Goal: Information Seeking & Learning: Learn about a topic

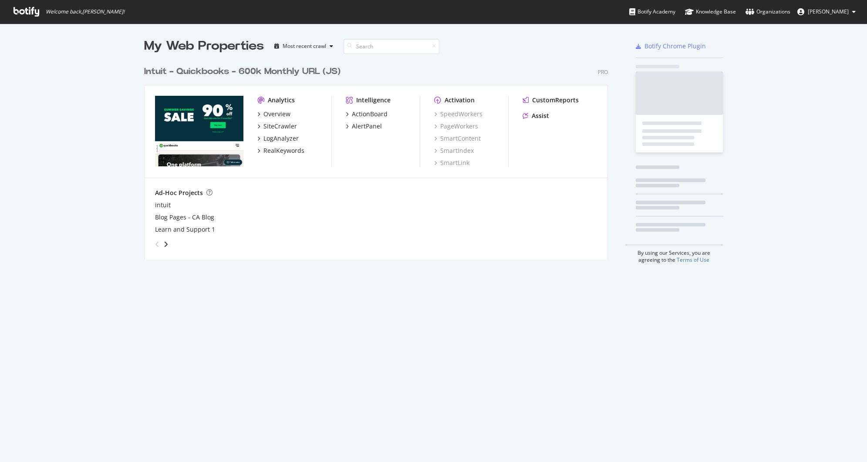
scroll to position [198, 464]
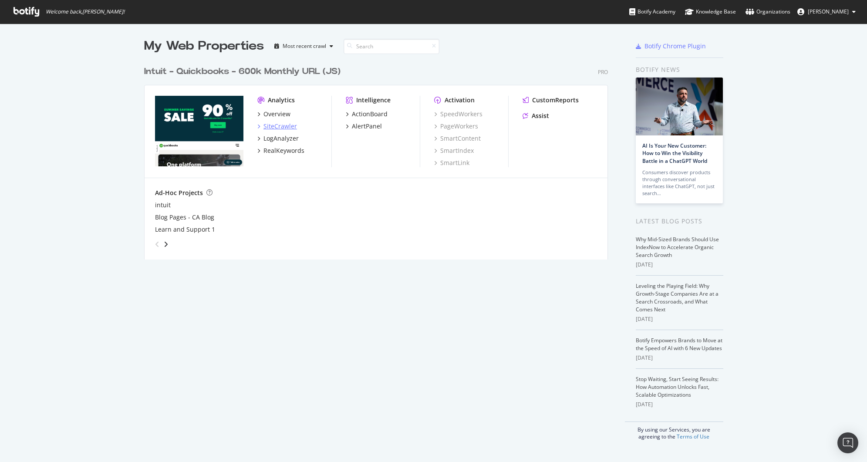
click at [265, 124] on div "SiteCrawler" at bounding box center [280, 126] width 34 height 9
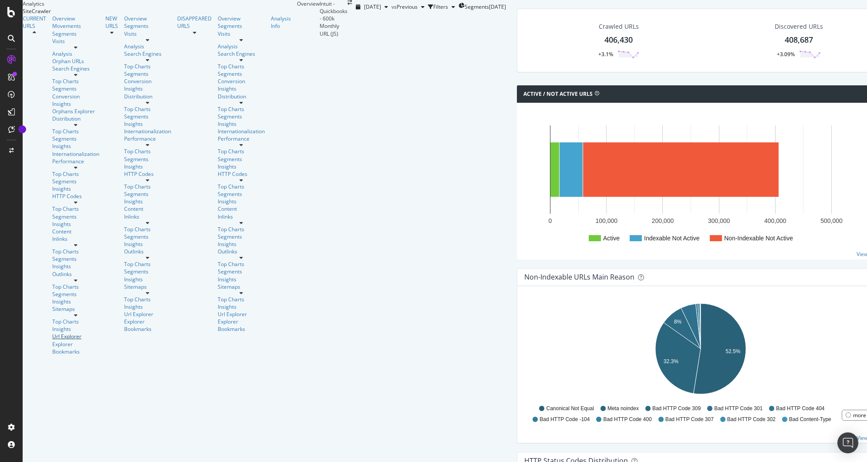
click at [52, 333] on div "Url Explorer" at bounding box center [75, 336] width 47 height 7
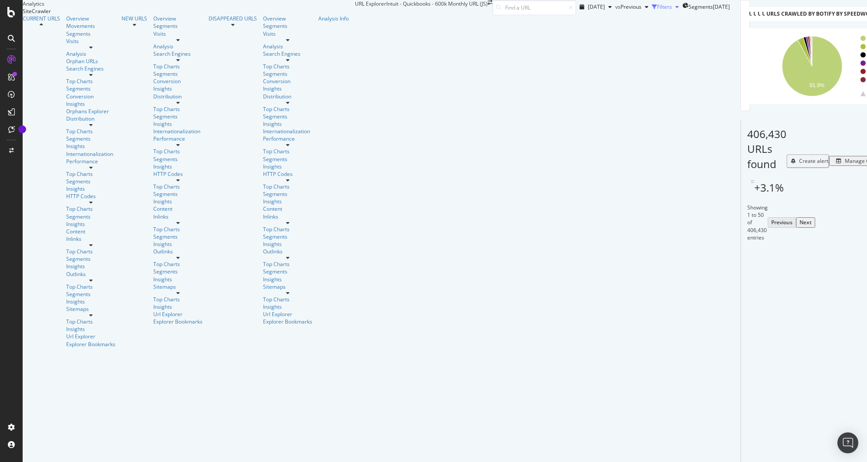
click at [657, 10] on div "Filters" at bounding box center [664, 6] width 15 height 7
click at [633, 23] on div "Add Filter Group" at bounding box center [653, 18] width 40 height 7
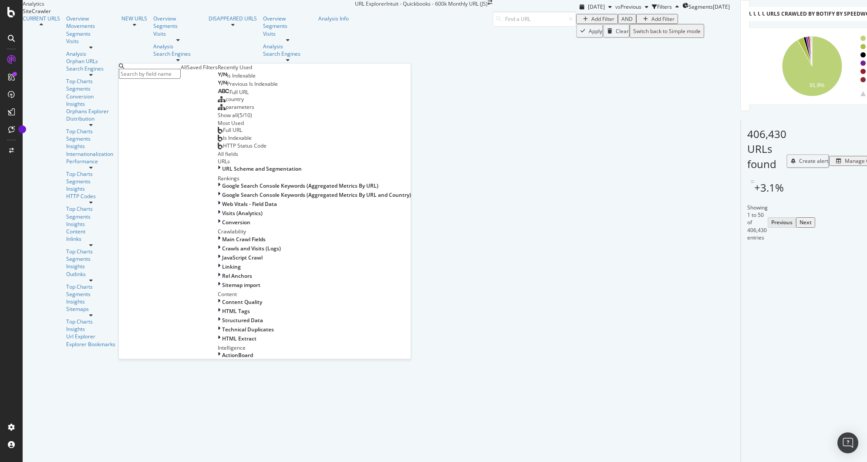
click at [189, 71] on div "Saved Filters" at bounding box center [202, 67] width 31 height 7
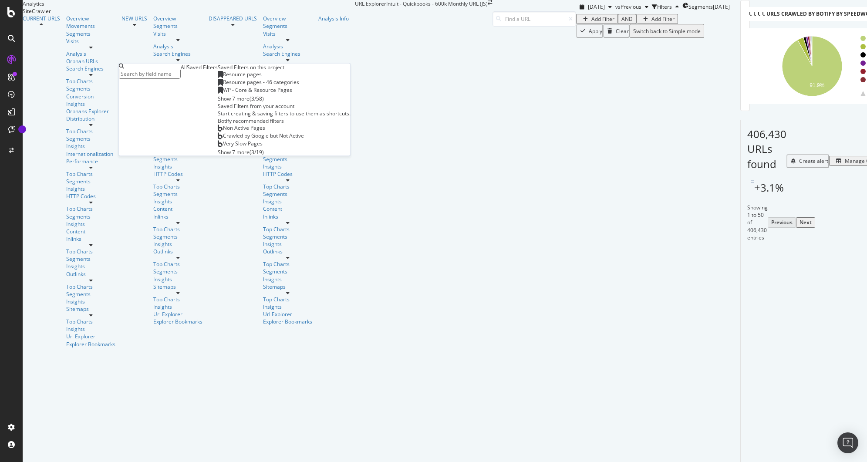
click at [223, 94] on span "WP - Core & Resource Pages" at bounding box center [257, 89] width 69 height 7
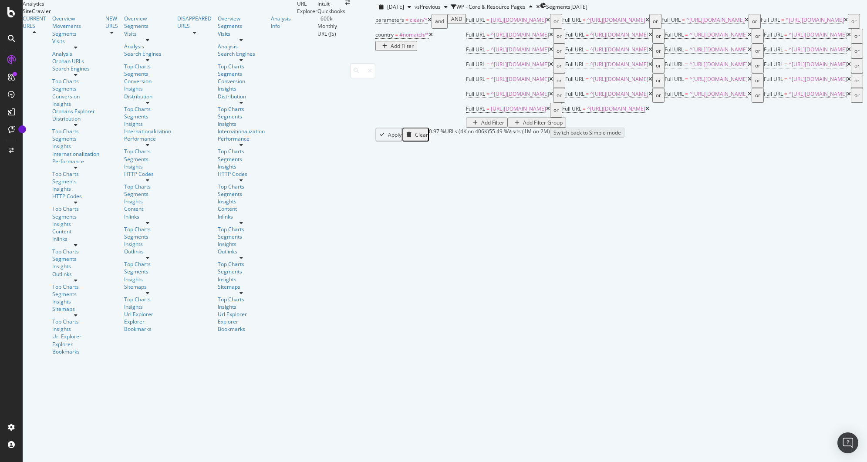
click at [523, 126] on div "Add Filter Group" at bounding box center [543, 122] width 40 height 7
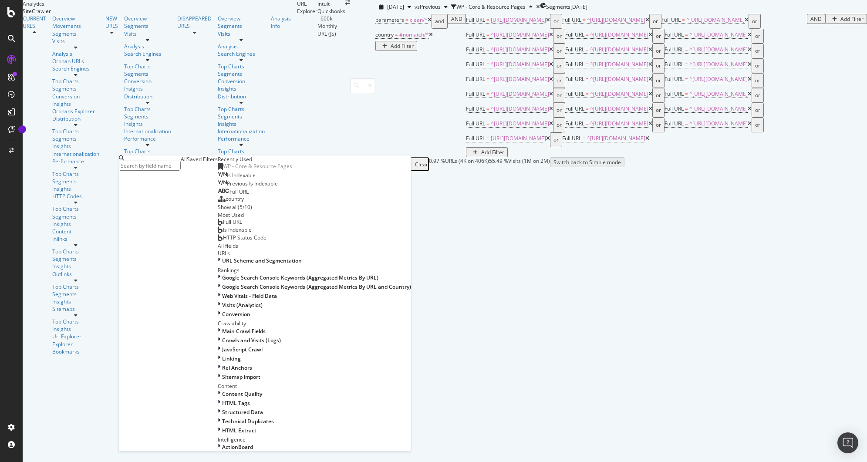
click at [227, 187] on span "Previous Is Indexable" at bounding box center [252, 183] width 51 height 7
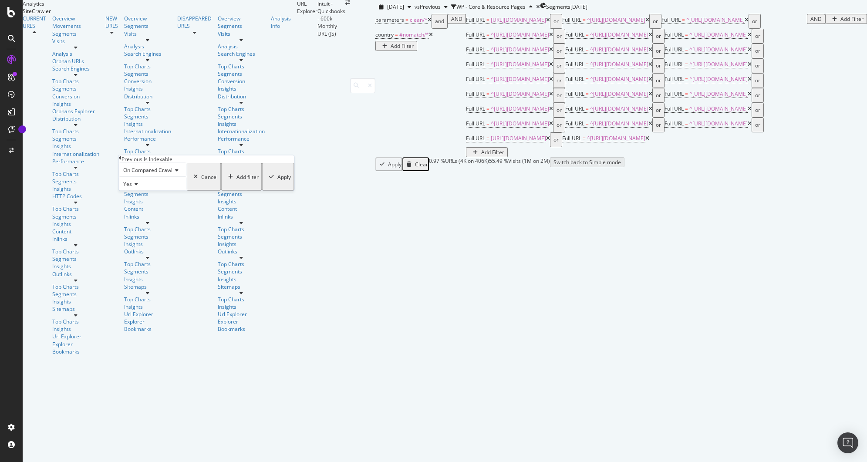
click at [149, 174] on span "On Compared Crawl" at bounding box center [147, 169] width 49 height 7
click at [145, 204] on div "Diff Between Crawls" at bounding box center [152, 199] width 67 height 9
click at [147, 201] on input "text" at bounding box center [150, 196] width 62 height 10
click at [148, 218] on span "changed" at bounding box center [140, 214] width 39 height 7
type input "changed"
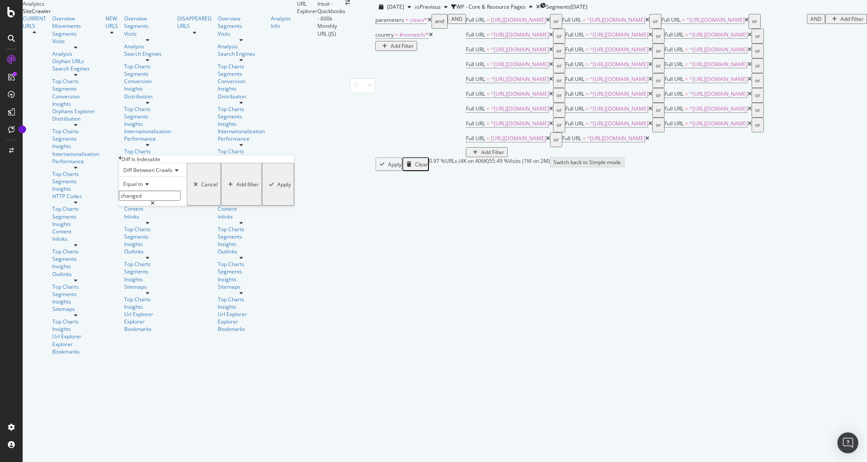
click at [277, 188] on div "Apply" at bounding box center [283, 184] width 13 height 7
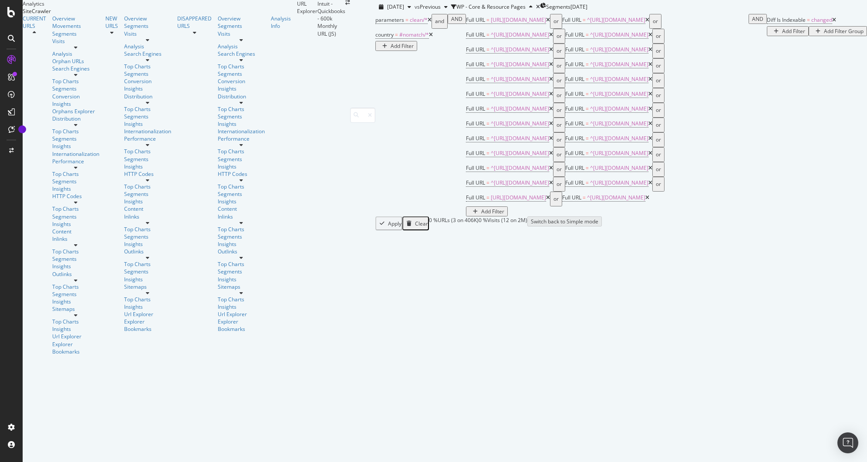
scroll to position [21, 0]
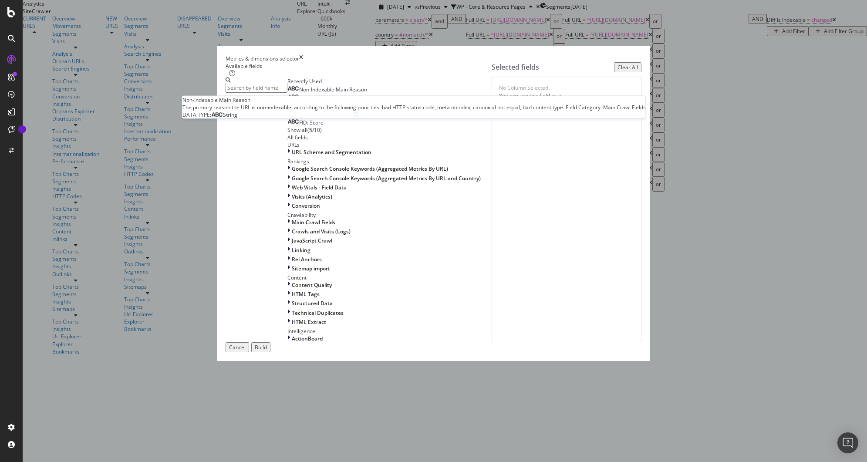
click at [319, 93] on span "Non-Indexable Main Reason" at bounding box center [333, 89] width 68 height 7
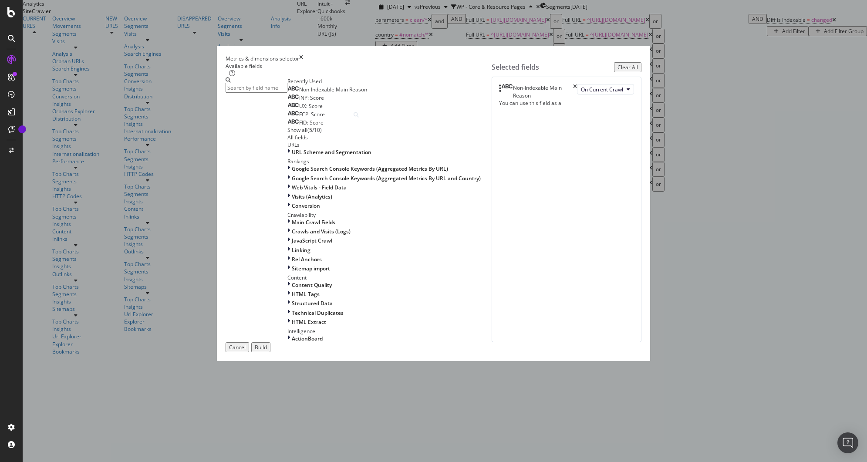
click at [267, 351] on div "Build" at bounding box center [261, 347] width 12 height 7
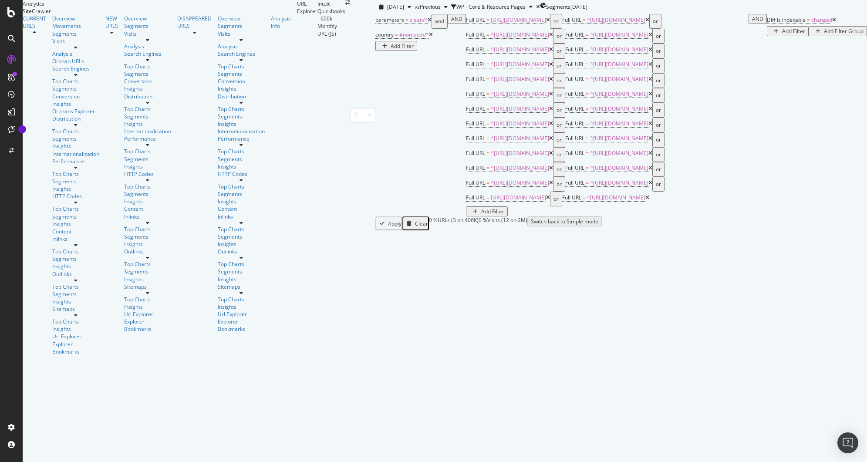
scroll to position [77, 0]
copy div "[URL][DOMAIN_NAME]"
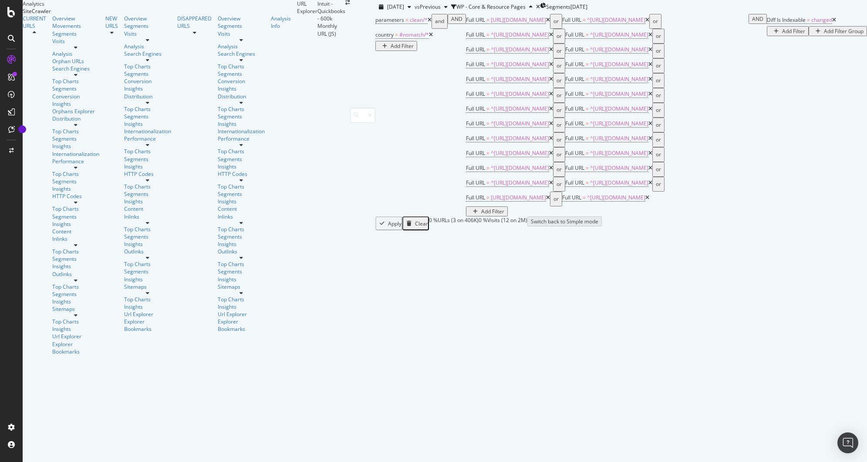
copy div "[URL][DOMAIN_NAME]"
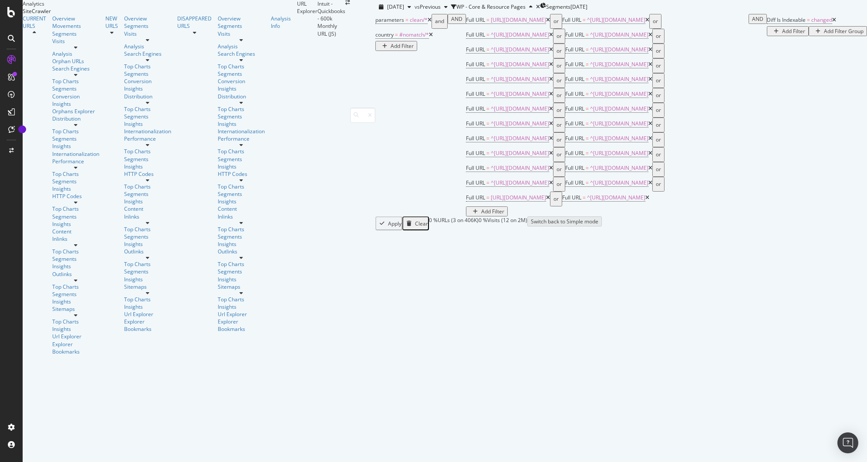
copy tbody "Bad HTTP Code 301"
copy div "[URL][DOMAIN_NAME]"
